Goal: Check status: Check status

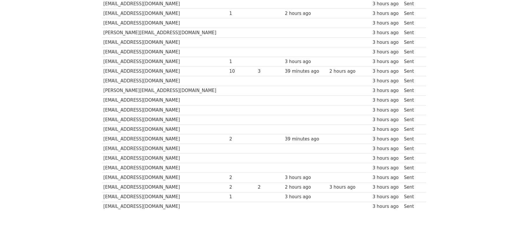
scroll to position [360, 0]
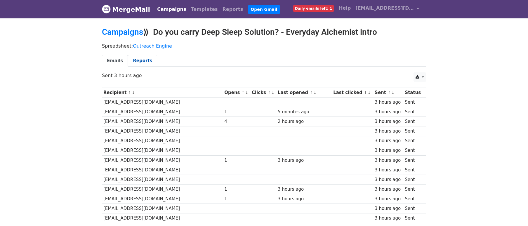
click at [145, 60] on link "Reports" at bounding box center [142, 61] width 29 height 12
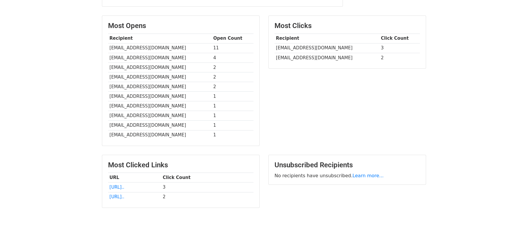
scroll to position [149, 0]
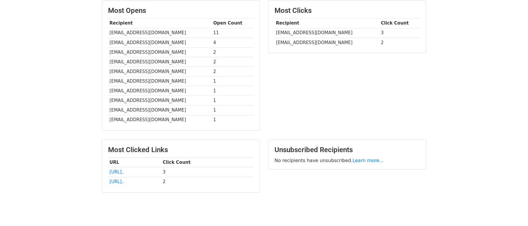
click at [88, 132] on body "MergeMail Campaigns Templates Reports Open Gmail Daily emails left: 1 Help whol…" at bounding box center [264, 36] width 528 height 371
